Goal: Navigation & Orientation: Find specific page/section

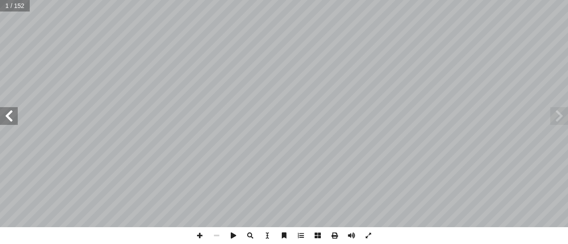
click at [8, 117] on span at bounding box center [9, 116] width 18 height 18
click at [198, 236] on span at bounding box center [199, 236] width 17 height 17
click at [4, 115] on span at bounding box center [9, 116] width 18 height 18
click at [7, 119] on span at bounding box center [9, 116] width 18 height 18
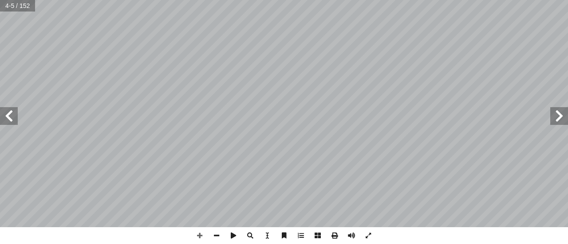
click at [7, 119] on span at bounding box center [9, 116] width 18 height 18
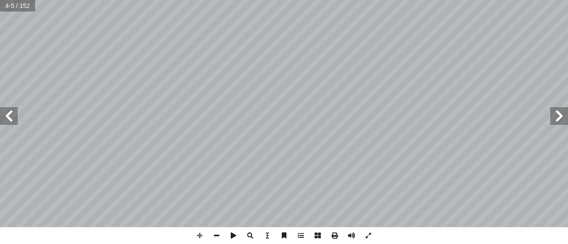
click at [7, 119] on span at bounding box center [9, 116] width 18 height 18
click at [194, 236] on span at bounding box center [199, 236] width 17 height 17
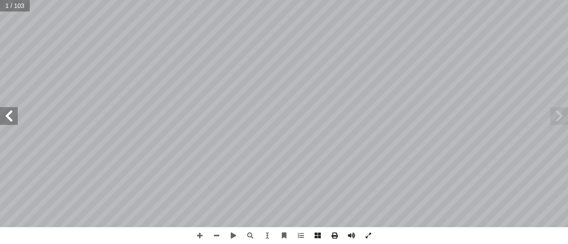
click at [11, 118] on span at bounding box center [9, 116] width 18 height 18
click at [312, 59] on html "الصفحة الرئيسية الصف الأول الصف الثاني الصف الثالث الصف الرابع الصف الخامس الصف…" at bounding box center [284, 29] width 568 height 59
click at [201, 234] on span at bounding box center [199, 236] width 17 height 17
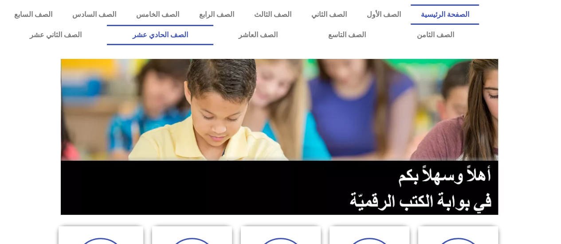
click at [192, 36] on link "الصف الحادي عشر" at bounding box center [160, 35] width 106 height 20
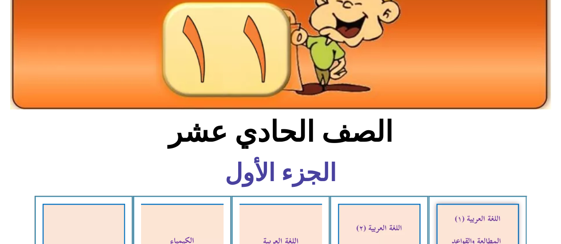
scroll to position [177, 0]
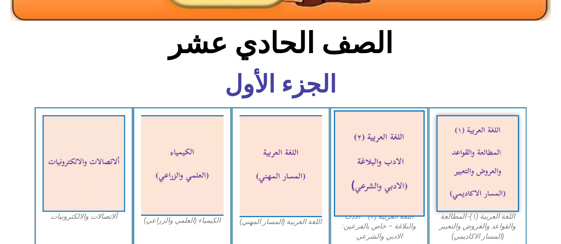
click at [387, 174] on img at bounding box center [379, 163] width 91 height 106
click at [387, 175] on img at bounding box center [379, 163] width 91 height 106
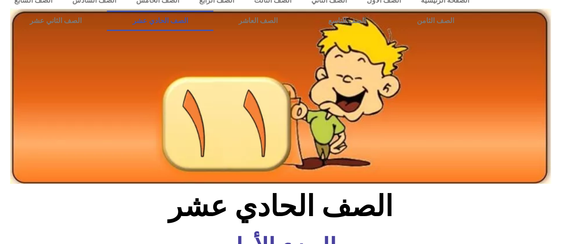
scroll to position [0, 0]
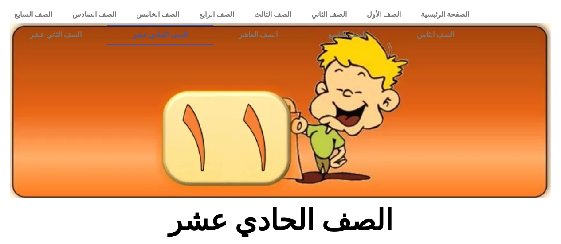
click at [187, 41] on link "الصف الحادي عشر" at bounding box center [160, 35] width 106 height 20
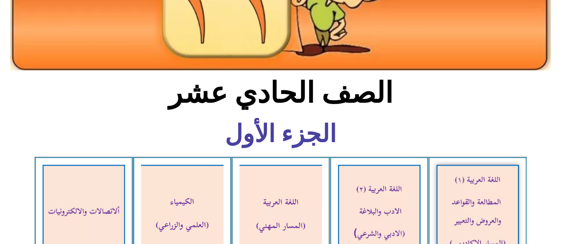
scroll to position [222, 0]
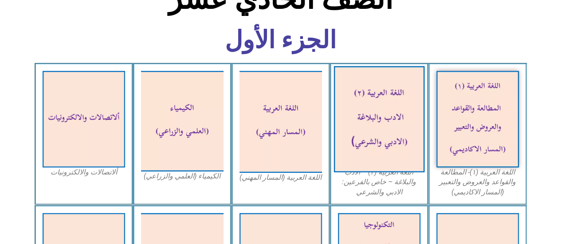
click at [389, 133] on img at bounding box center [379, 119] width 91 height 106
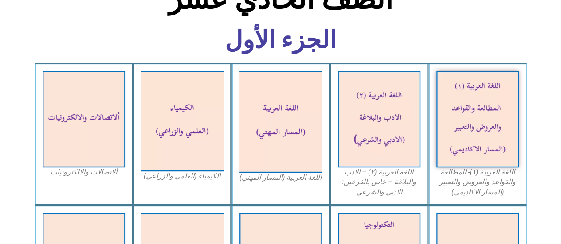
click at [429, 39] on section "الجزء الأول" at bounding box center [280, 45] width 561 height 36
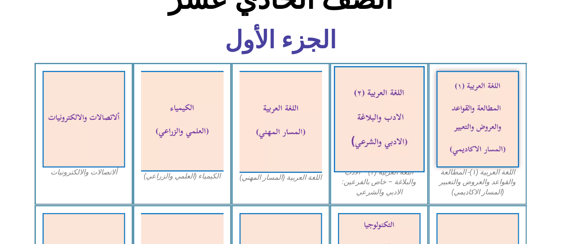
click at [403, 127] on img at bounding box center [379, 119] width 91 height 106
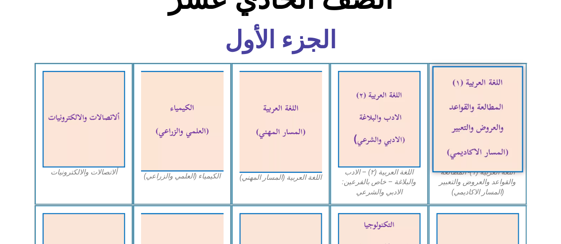
click at [450, 121] on img at bounding box center [477, 119] width 91 height 106
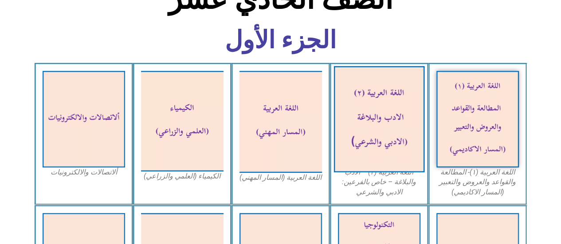
click at [397, 132] on img at bounding box center [379, 119] width 91 height 106
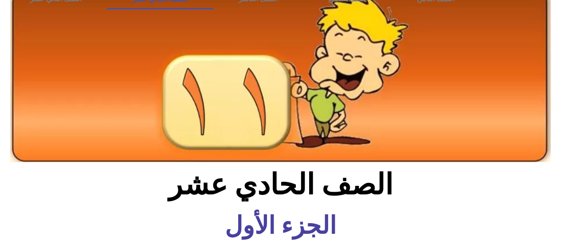
scroll to position [0, 0]
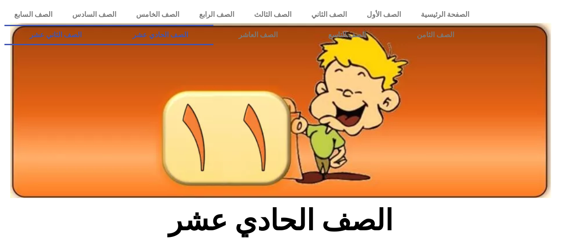
click at [61, 33] on link "الصف الثاني عشر" at bounding box center [55, 35] width 102 height 20
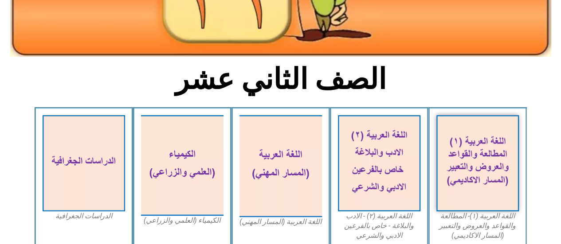
scroll to position [177, 0]
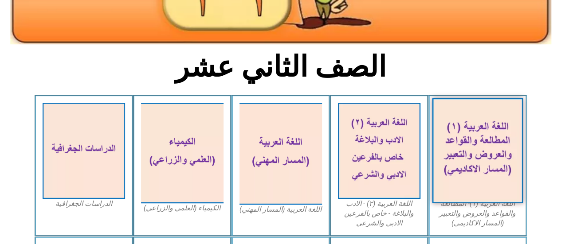
click at [460, 133] on img at bounding box center [477, 151] width 91 height 106
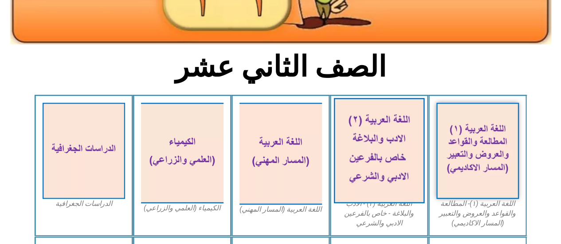
click at [382, 133] on img at bounding box center [379, 151] width 91 height 106
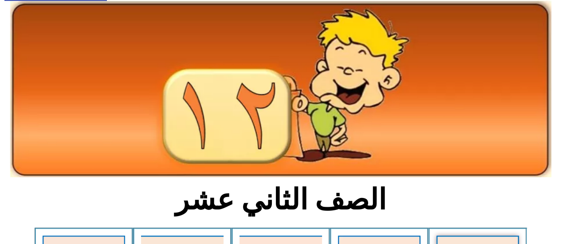
scroll to position [0, 0]
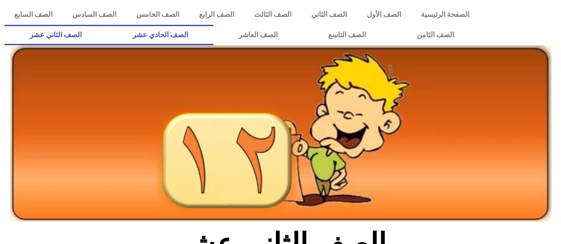
click at [190, 33] on link "الصف الحادي عشر" at bounding box center [160, 35] width 106 height 20
click at [209, 35] on link "الصف الحادي عشر" at bounding box center [160, 35] width 106 height 20
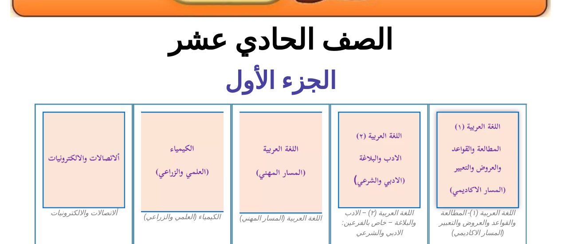
scroll to position [222, 0]
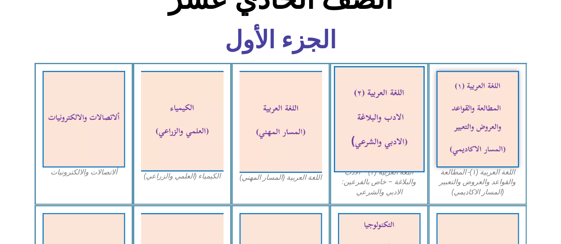
click at [360, 94] on img at bounding box center [379, 119] width 91 height 106
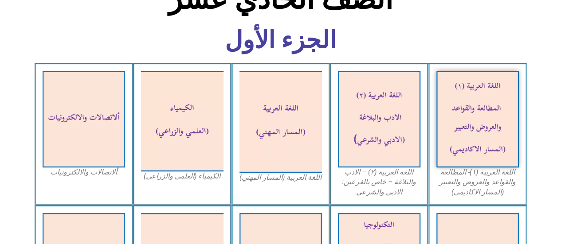
click at [371, 186] on figcaption "اللغة العربية (٢) – الادب والبلاغة – خاص بالفرعين: الادبي والشرعي" at bounding box center [379, 183] width 83 height 30
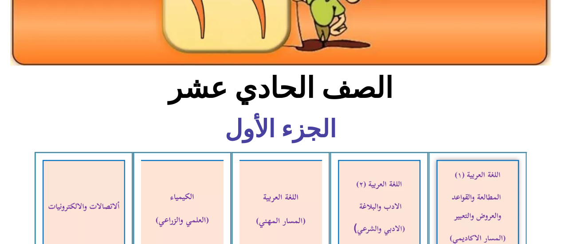
scroll to position [133, 0]
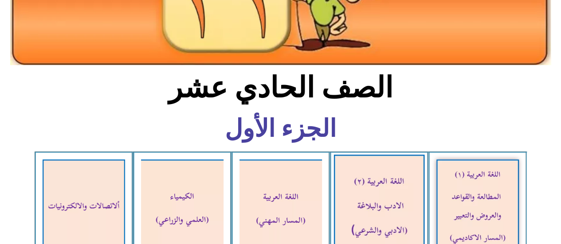
click at [401, 192] on img at bounding box center [379, 208] width 91 height 106
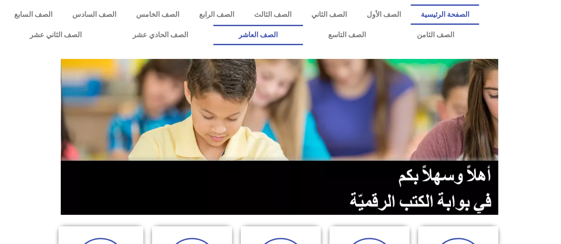
click at [303, 31] on link "الصف العاشر" at bounding box center [258, 35] width 90 height 20
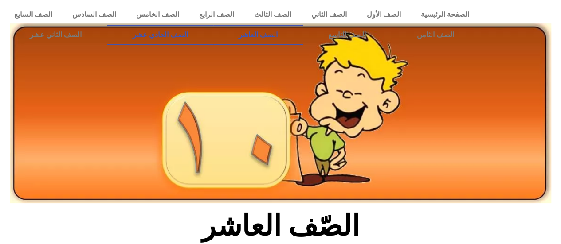
click at [190, 35] on link "الصف الحادي عشر" at bounding box center [160, 35] width 106 height 20
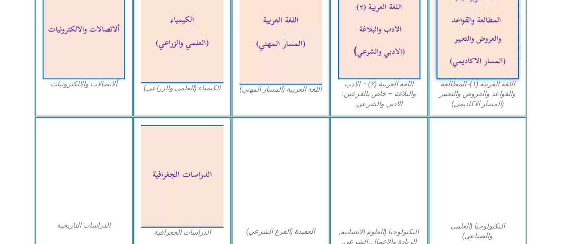
scroll to position [311, 0]
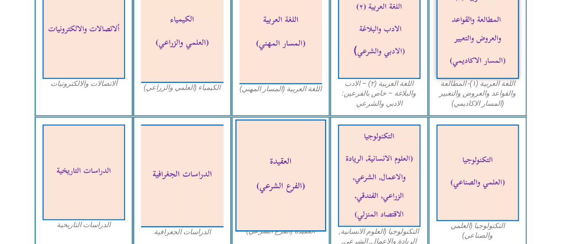
click at [270, 168] on img at bounding box center [280, 175] width 91 height 112
click at [271, 165] on img at bounding box center [280, 175] width 91 height 112
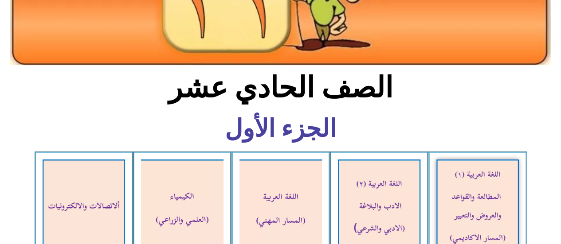
scroll to position [0, 0]
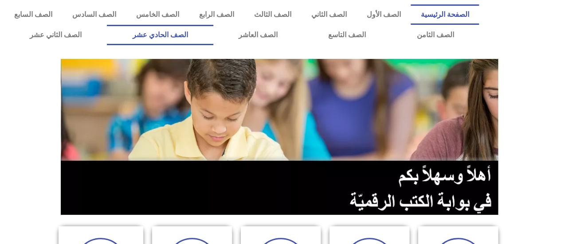
click at [204, 31] on link "الصف الحادي عشر" at bounding box center [160, 35] width 106 height 20
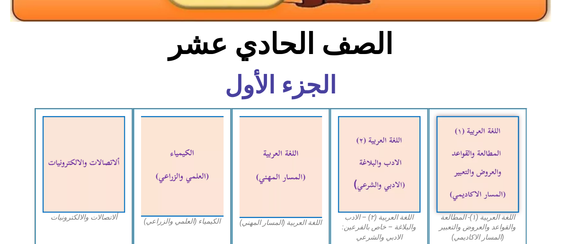
scroll to position [177, 0]
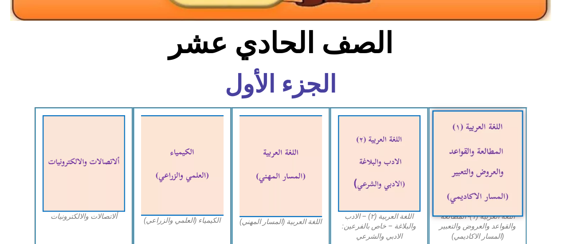
click at [499, 150] on img at bounding box center [477, 163] width 91 height 106
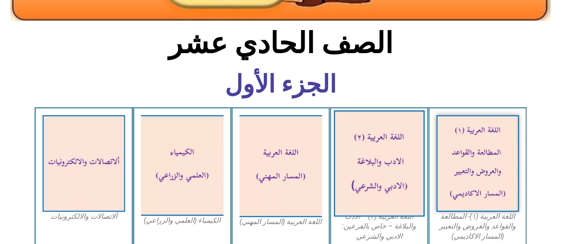
click at [400, 150] on img at bounding box center [379, 163] width 91 height 106
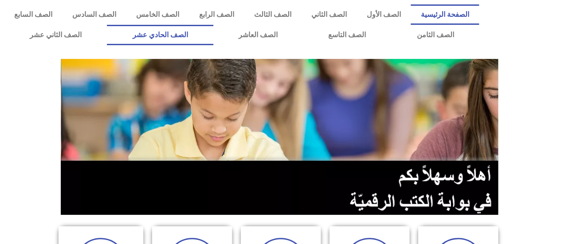
click at [182, 32] on link "الصف الحادي عشر" at bounding box center [160, 35] width 106 height 20
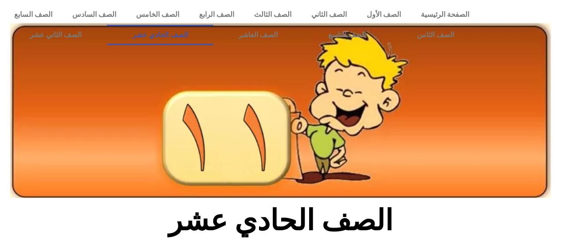
click at [182, 32] on link "الصف الحادي عشر" at bounding box center [160, 35] width 106 height 20
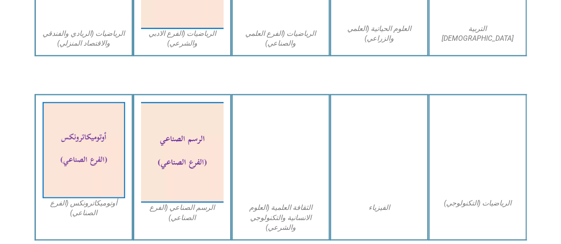
scroll to position [710, 0]
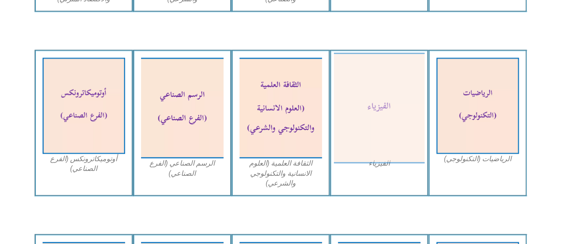
click at [391, 128] on img at bounding box center [379, 108] width 91 height 111
click at [377, 102] on img at bounding box center [379, 108] width 91 height 111
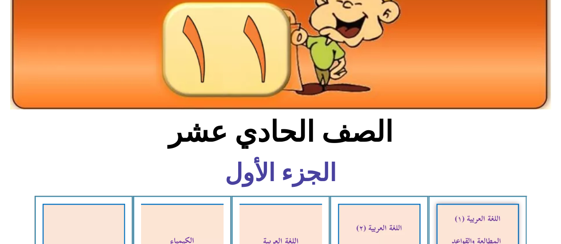
scroll to position [222, 0]
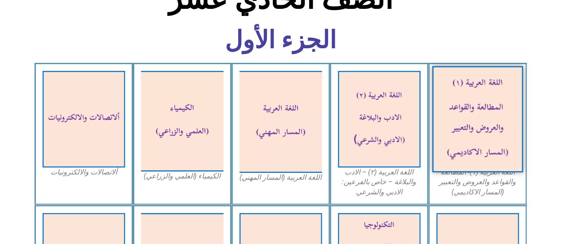
click at [476, 128] on img at bounding box center [477, 119] width 91 height 106
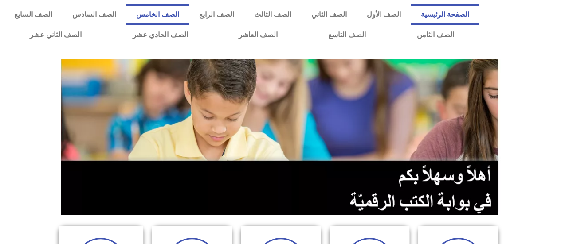
click at [189, 18] on link "الصف الخامس" at bounding box center [157, 14] width 63 height 20
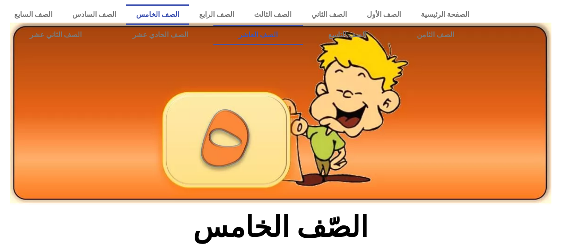
click at [303, 27] on link "الصف العاشر" at bounding box center [258, 35] width 90 height 20
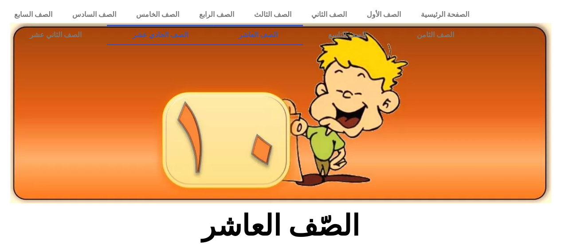
click at [190, 36] on link "الصف الحادي عشر" at bounding box center [160, 35] width 106 height 20
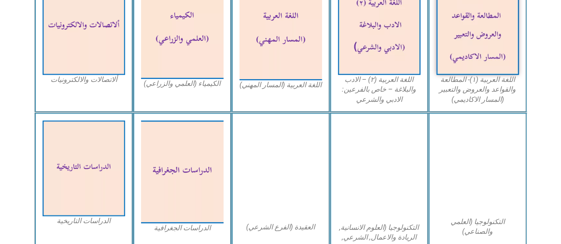
scroll to position [247, 0]
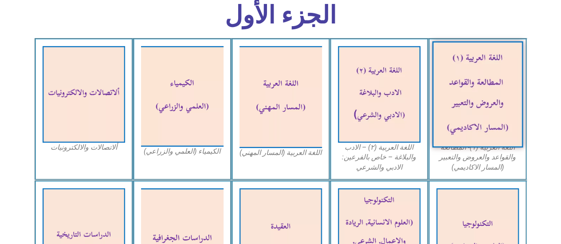
click at [507, 91] on img at bounding box center [477, 94] width 91 height 106
